Goal: Transaction & Acquisition: Purchase product/service

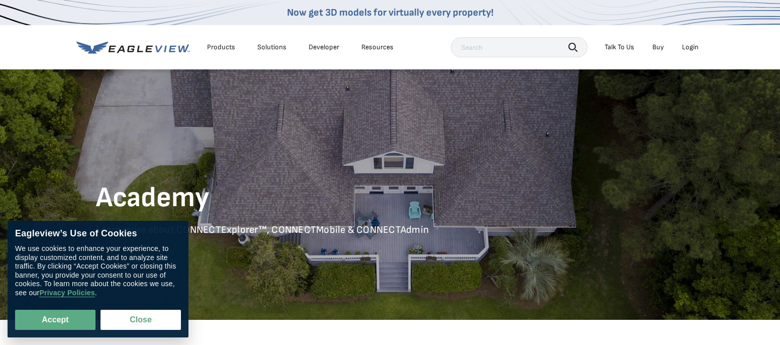
click at [688, 43] on div "Login" at bounding box center [690, 47] width 17 height 9
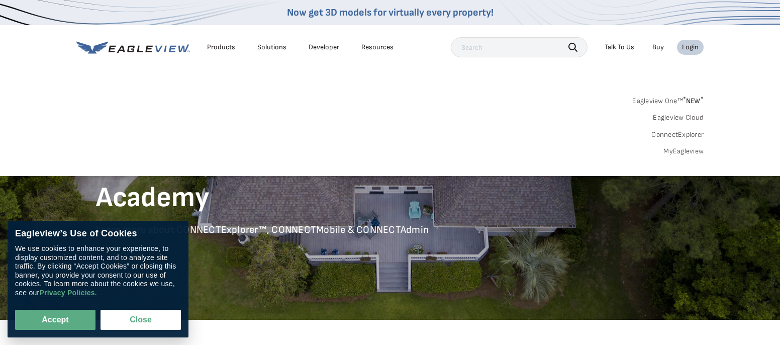
click at [676, 148] on link "MyEagleview" at bounding box center [683, 151] width 40 height 9
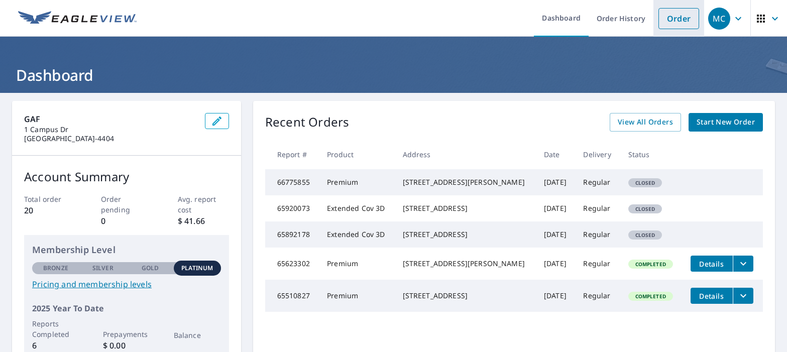
click at [669, 18] on link "Order" at bounding box center [678, 18] width 41 height 21
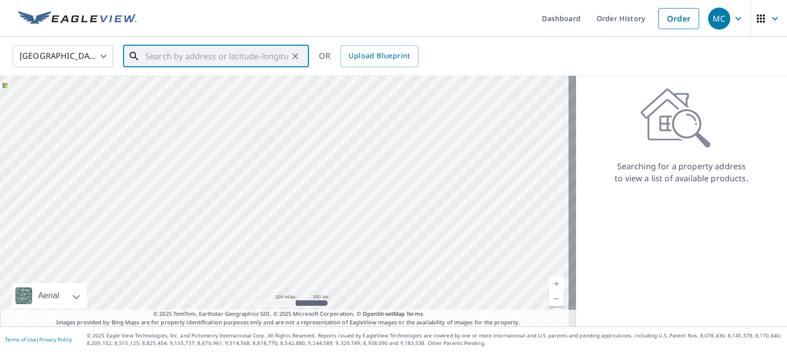
click at [150, 53] on input "text" at bounding box center [216, 56] width 143 height 28
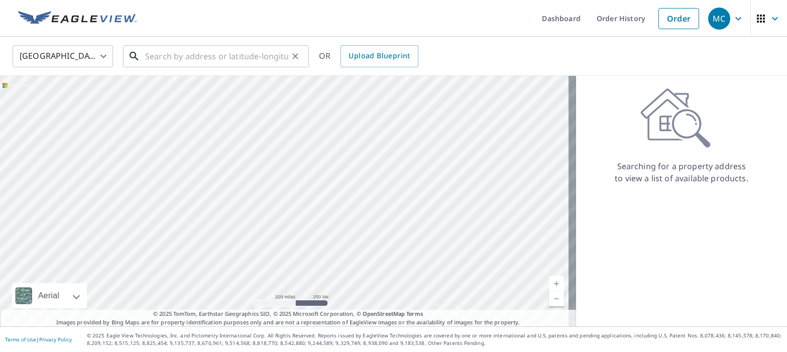
click at [157, 53] on input "text" at bounding box center [216, 56] width 143 height 28
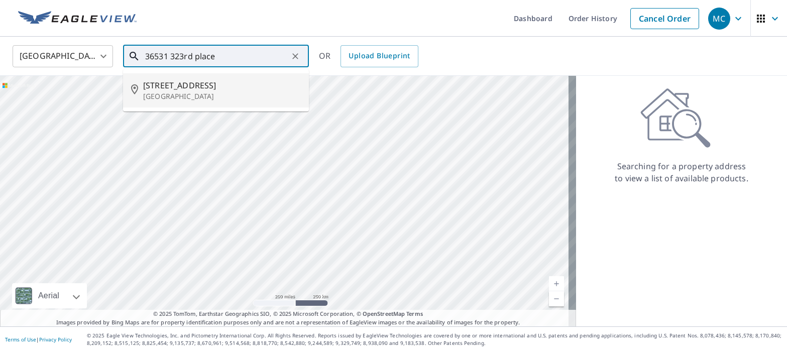
click at [168, 89] on div "[STREET_ADDRESS]" at bounding box center [222, 90] width 158 height 22
type input "[STREET_ADDRESS]"
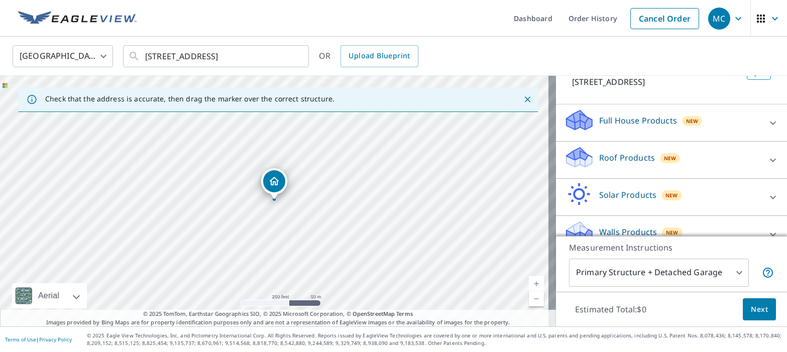
scroll to position [92, 0]
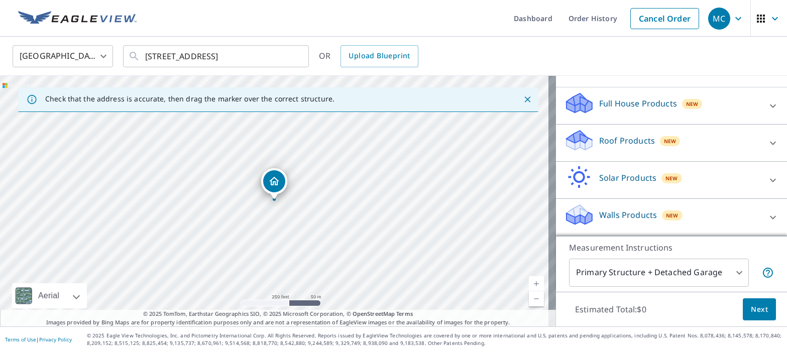
click at [751, 311] on span "Next" at bounding box center [759, 309] width 17 height 13
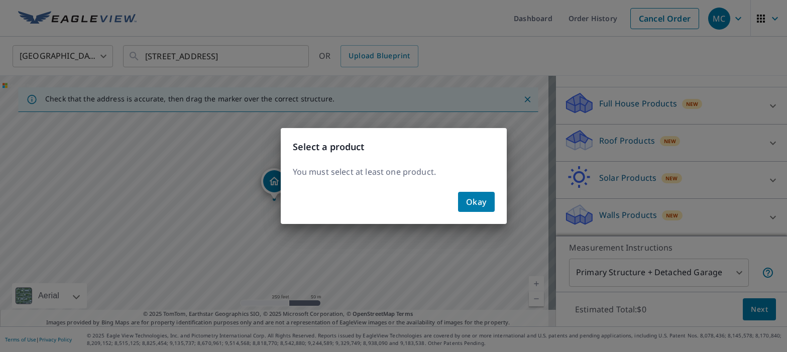
click at [477, 201] on span "Okay" at bounding box center [476, 202] width 21 height 14
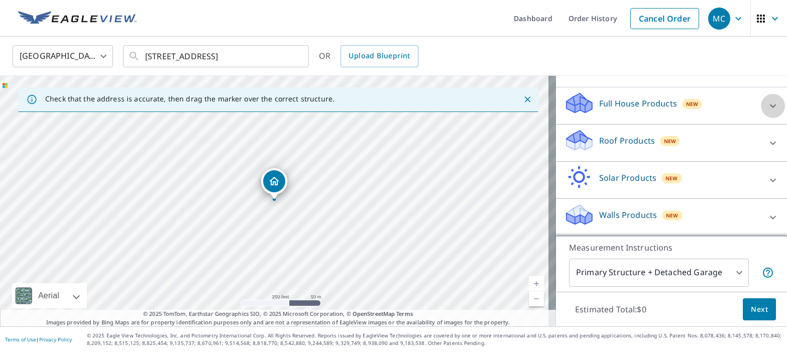
click at [770, 105] on icon at bounding box center [773, 106] width 6 height 4
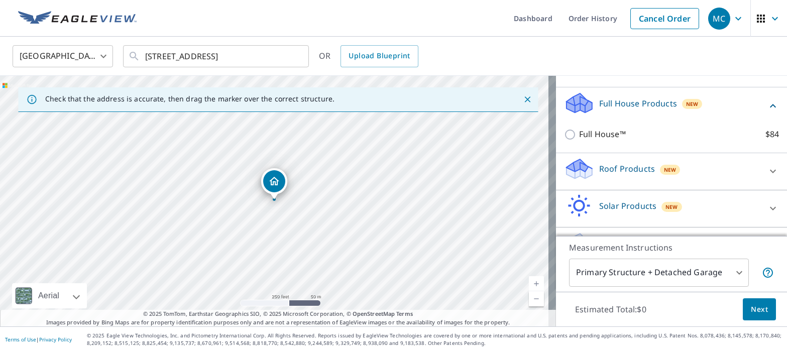
click at [770, 171] on icon at bounding box center [773, 172] width 6 height 4
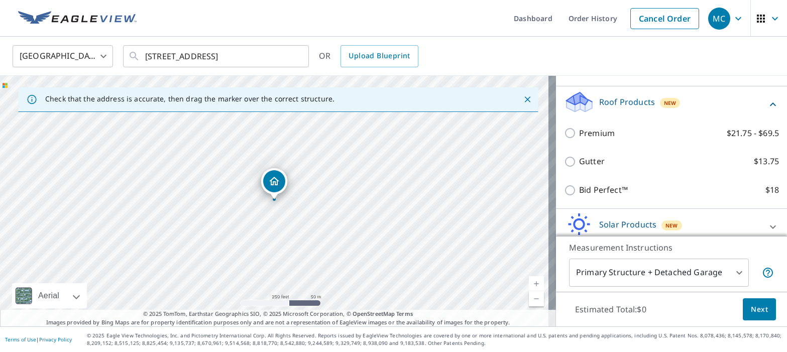
scroll to position [206, 0]
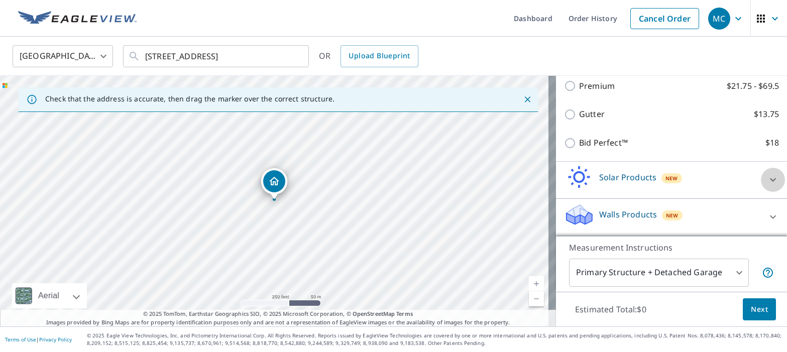
click at [767, 178] on icon at bounding box center [773, 180] width 12 height 12
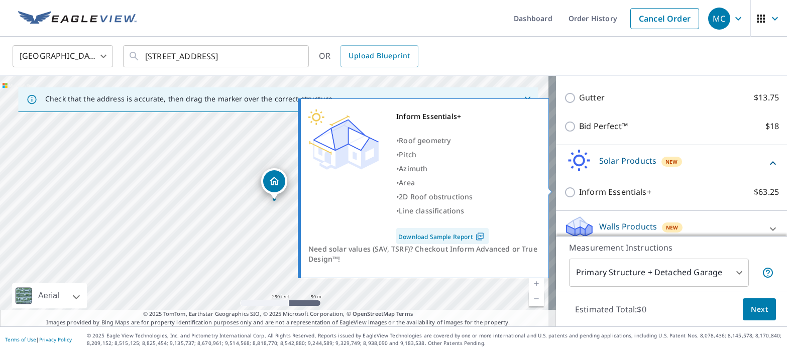
scroll to position [235, 0]
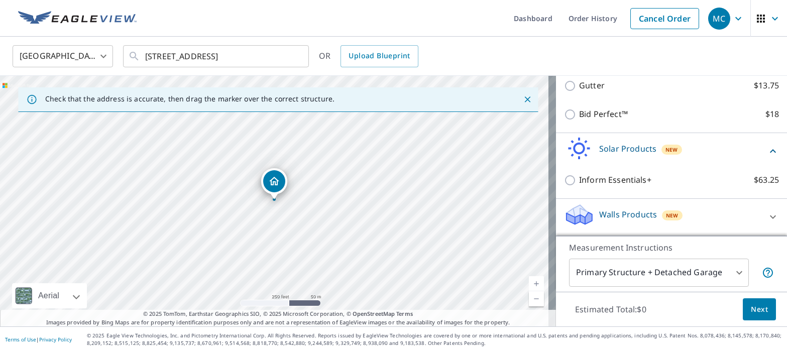
click at [767, 215] on icon at bounding box center [773, 217] width 12 height 12
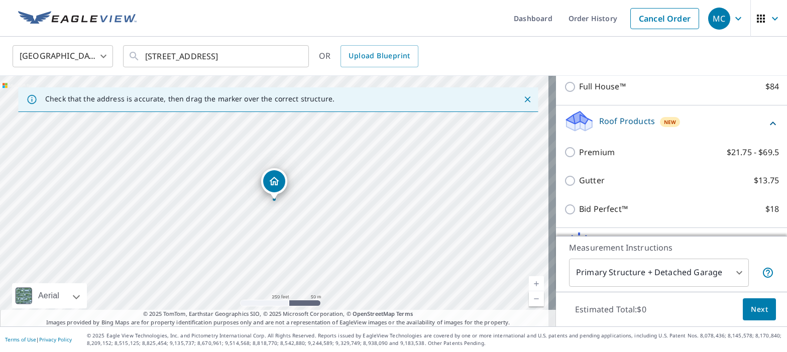
scroll to position [141, 0]
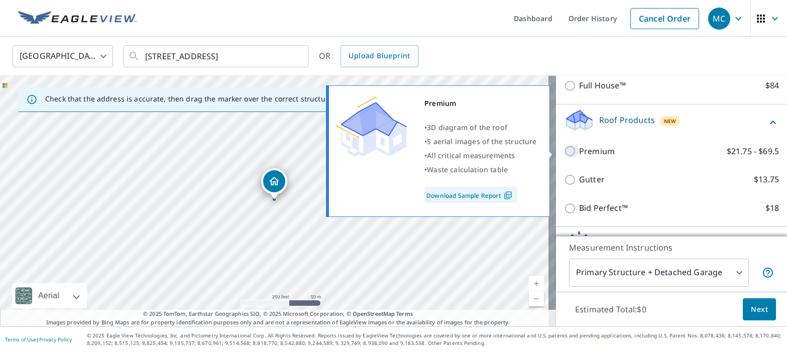
click at [565, 151] on input "Premium $21.75 - $69.5" at bounding box center [571, 151] width 15 height 12
checkbox input "true"
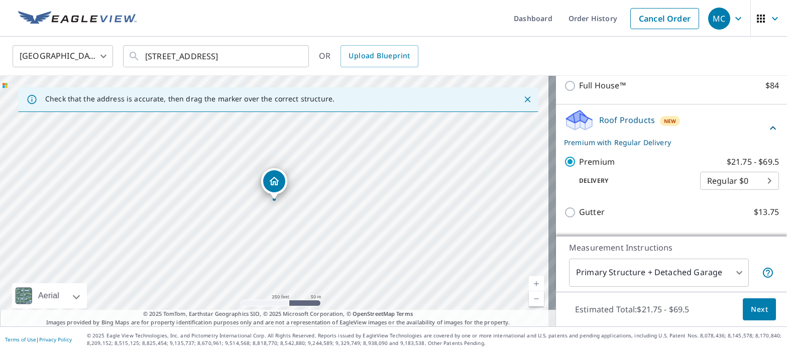
click at [752, 310] on span "Next" at bounding box center [759, 309] width 17 height 13
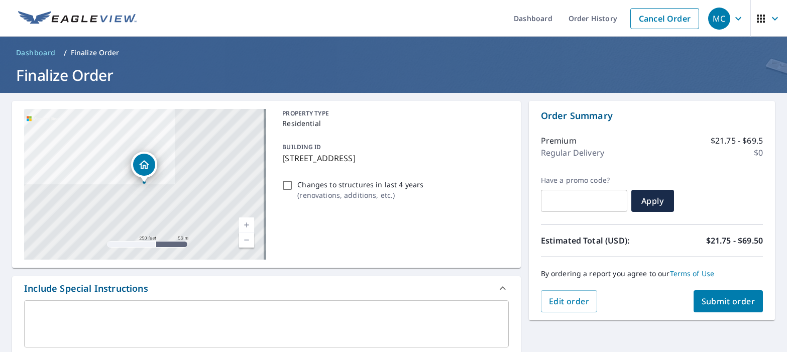
click at [715, 300] on span "Submit order" at bounding box center [729, 301] width 54 height 11
